Goal: Task Accomplishment & Management: Complete application form

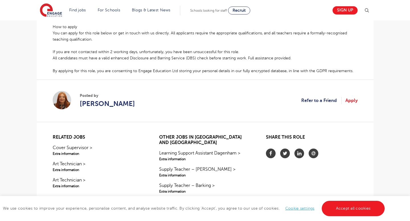
scroll to position [329, 0]
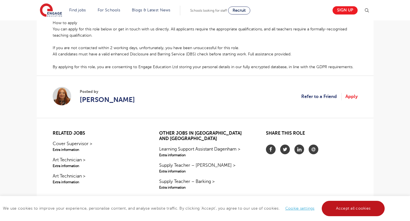
click at [360, 216] on link "Accept all cookies" at bounding box center [352, 208] width 63 height 15
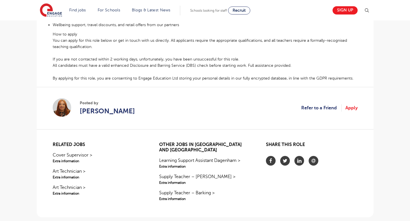
scroll to position [314, 0]
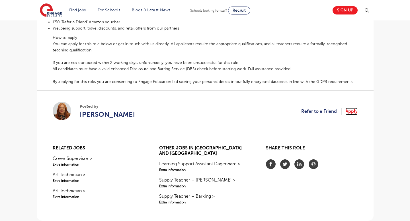
click at [353, 108] on link "Apply" at bounding box center [351, 111] width 12 height 7
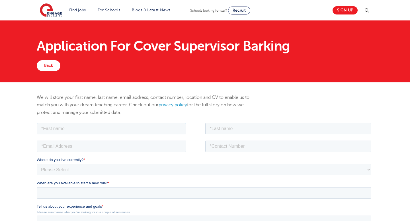
click at [63, 128] on input "text" at bounding box center [110, 128] width 149 height 11
type input "[PERSON_NAME]"
click at [215, 126] on input "text" at bounding box center [288, 128] width 166 height 11
type input "[PERSON_NAME]"
click at [145, 148] on input "email" at bounding box center [110, 146] width 149 height 11
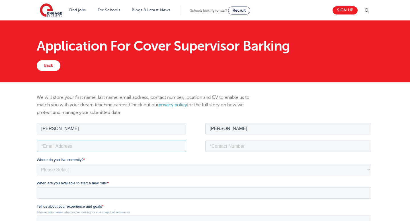
type input "[PERSON_NAME][EMAIL_ADDRESS][PERSON_NAME][DOMAIN_NAME]"
click at [225, 146] on input "tel" at bounding box center [288, 146] width 166 height 11
type input "[PHONE_NUMBER]"
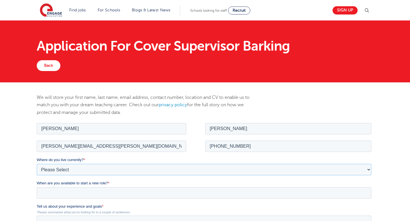
click at [176, 173] on select "Please Select [GEOGRAPHIC_DATA] [GEOGRAPHIC_DATA] [GEOGRAPHIC_DATA] [GEOGRAPHIC…" at bounding box center [203, 169] width 334 height 11
select select "UK"
click at [36, 164] on select "Please Select [GEOGRAPHIC_DATA] [GEOGRAPHIC_DATA] [GEOGRAPHIC_DATA] [GEOGRAPHIC…" at bounding box center [203, 169] width 334 height 11
click at [143, 191] on select "Please Select Overseas [GEOGRAPHIC_DATA] [GEOGRAPHIC_DATA] [GEOGRAPHIC_DATA] [G…" at bounding box center [203, 192] width 334 height 11
select select "[GEOGRAPHIC_DATA]"
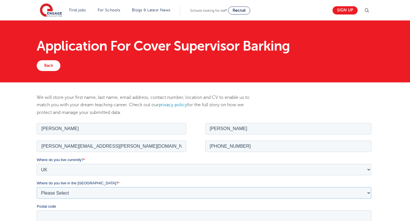
click at [36, 187] on select "Please Select Overseas [GEOGRAPHIC_DATA] [GEOGRAPHIC_DATA] [GEOGRAPHIC_DATA] [G…" at bounding box center [203, 192] width 334 height 11
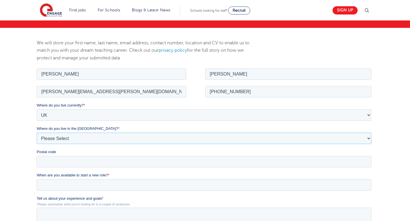
scroll to position [56, 0]
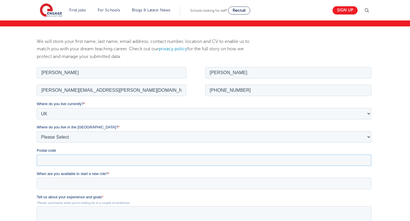
click at [98, 159] on input "Postal code" at bounding box center [203, 159] width 334 height 11
type input "IG11 9SB"
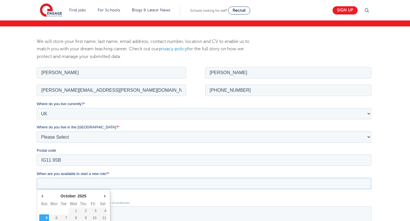
click at [96, 183] on input "When are you available to start a new role? *" at bounding box center [203, 183] width 334 height 11
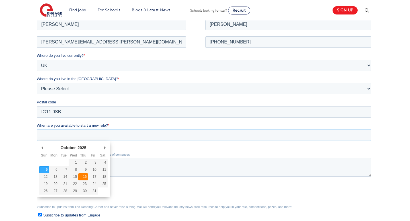
scroll to position [110, 0]
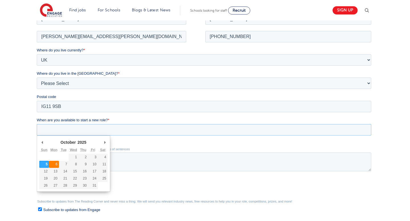
type div "[DATE]"
type input "[DATE]"
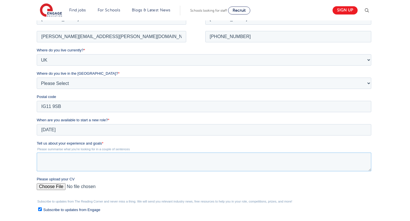
click at [55, 161] on textarea "Tell us about your experience and goals *" at bounding box center [203, 161] width 334 height 19
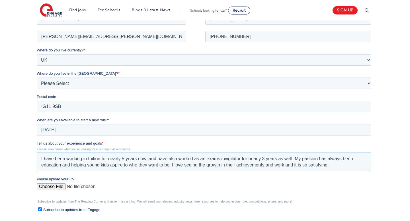
type textarea "I have been working in tuition for nearly 5 years now, and have also worked as …"
click at [57, 186] on input "Please upload your CV" at bounding box center [203, 188] width 334 height 11
type input "C:\fakepath\[PERSON_NAME] CV.docx"
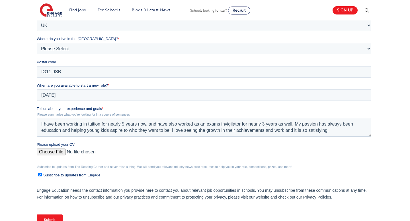
scroll to position [187, 0]
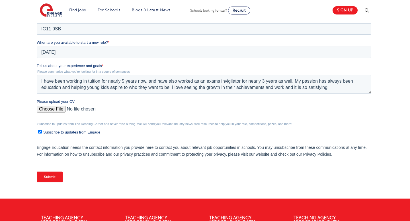
click at [51, 179] on input "Submit" at bounding box center [49, 177] width 26 height 11
